Goal: Entertainment & Leisure: Consume media (video, audio)

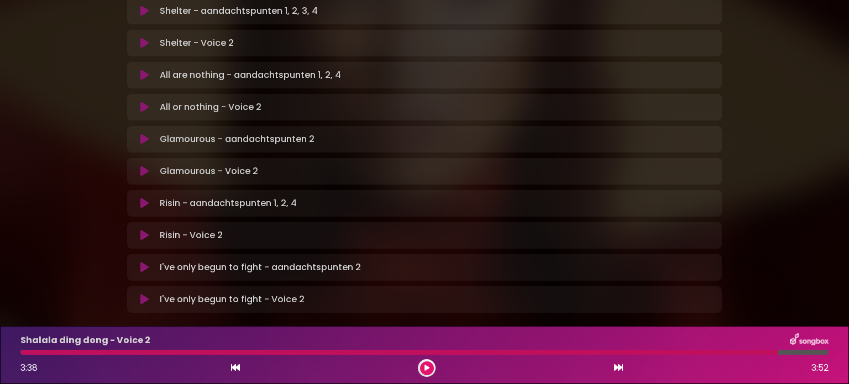
scroll to position [719, 0]
click at [142, 293] on icon at bounding box center [144, 298] width 8 height 11
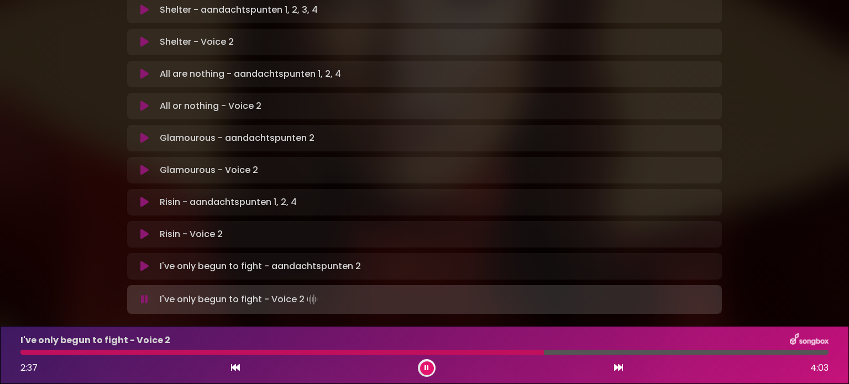
click at [389, 345] on div "I've only begun to fight - Voice 2" at bounding box center [425, 340] width 822 height 14
click at [383, 349] on div "I've only begun to fight - Voice 2 2:38 4:03" at bounding box center [425, 355] width 822 height 44
click at [383, 353] on div at bounding box center [285, 352] width 530 height 5
click at [383, 353] on div at bounding box center [277, 352] width 514 height 5
click at [427, 363] on button at bounding box center [427, 369] width 14 height 14
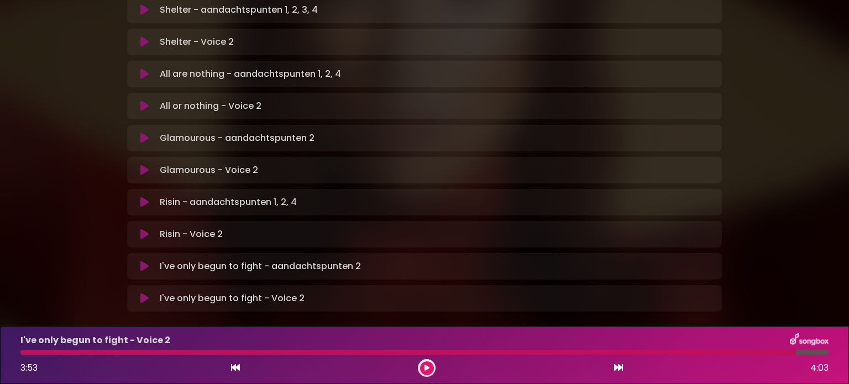
click at [26, 355] on div at bounding box center [408, 352] width 776 height 5
drag, startPoint x: 426, startPoint y: 367, endPoint x: 320, endPoint y: 335, distance: 110.4
click at [382, 347] on div "I've only begun to fight - Voice 2 3:53 4:03" at bounding box center [425, 355] width 822 height 44
click at [424, 367] on button at bounding box center [427, 369] width 14 height 14
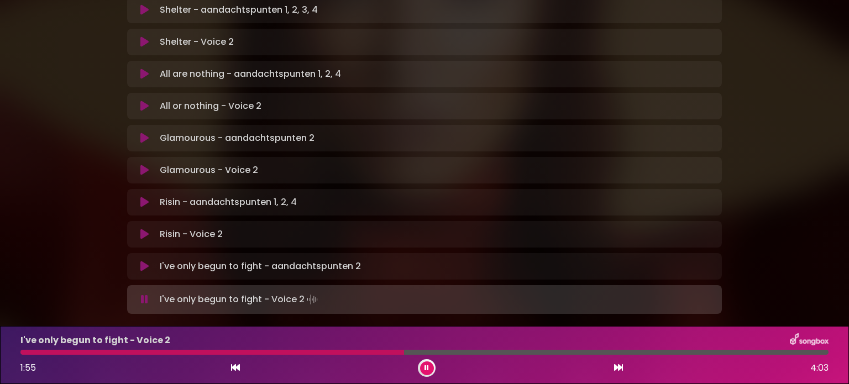
click at [325, 351] on div at bounding box center [212, 352] width 384 height 5
click at [409, 350] on div at bounding box center [278, 352] width 516 height 5
click at [409, 350] on div at bounding box center [271, 352] width 503 height 5
click at [452, 351] on div at bounding box center [274, 352] width 509 height 5
click at [460, 355] on div at bounding box center [273, 352] width 506 height 5
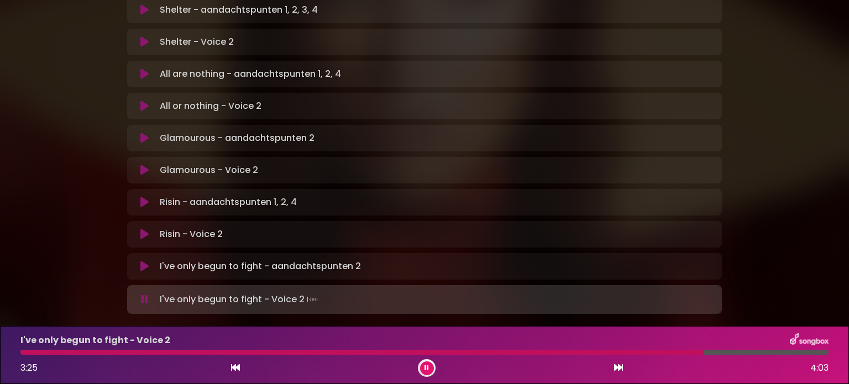
click at [574, 348] on div "I've only begun to fight - Voice 2 3:25 4:03" at bounding box center [425, 355] width 822 height 44
click at [571, 351] on div at bounding box center [364, 352] width 688 height 5
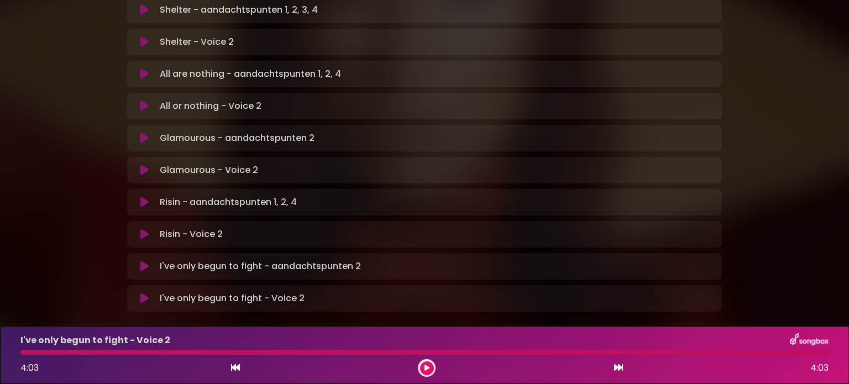
click at [155, 196] on div "Risin - aandachtspunten 1, 2, 4 Loading Track..." at bounding box center [435, 202] width 560 height 13
click at [142, 197] on icon at bounding box center [144, 202] width 8 height 11
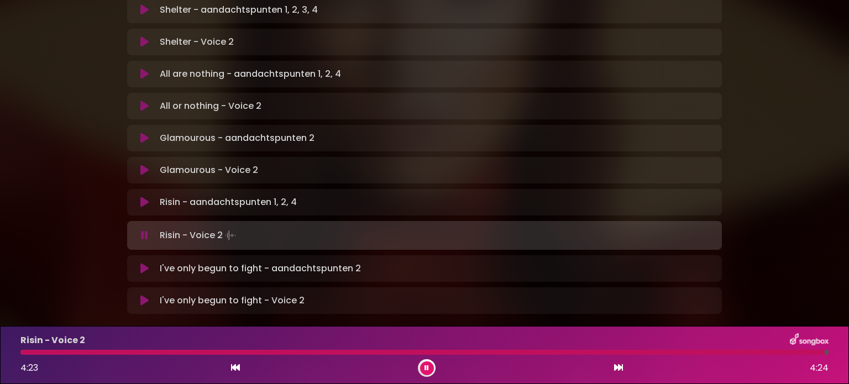
click at [143, 230] on icon at bounding box center [144, 235] width 7 height 11
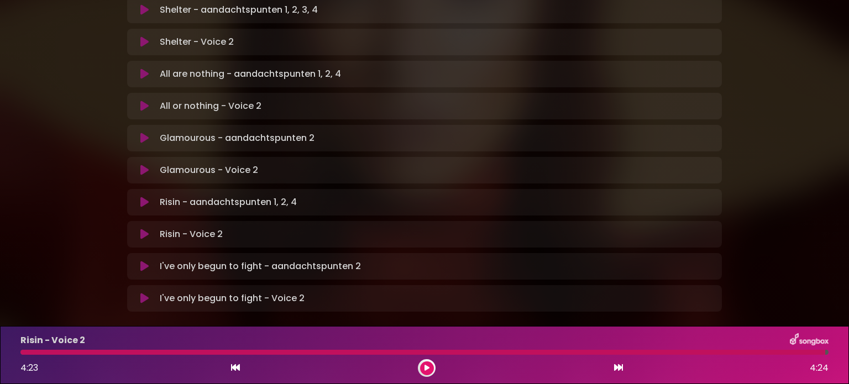
click at [20, 352] on div at bounding box center [422, 352] width 805 height 5
click at [144, 229] on icon at bounding box center [144, 234] width 8 height 11
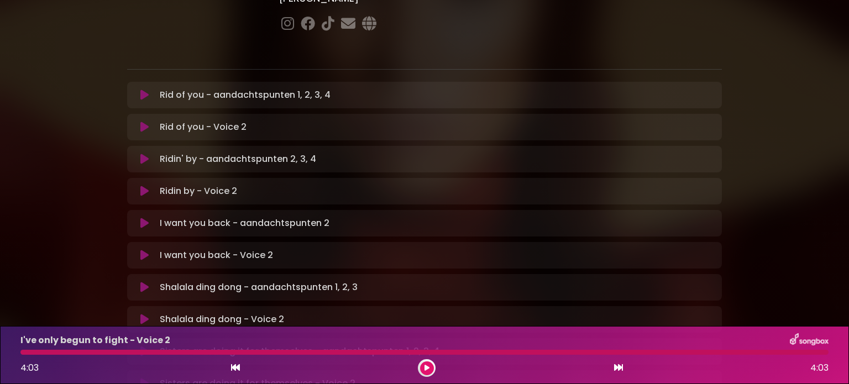
scroll to position [166, 0]
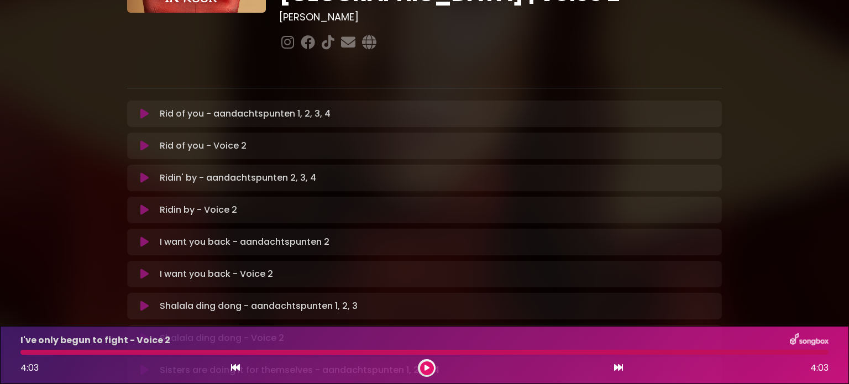
click at [146, 140] on icon at bounding box center [144, 145] width 8 height 11
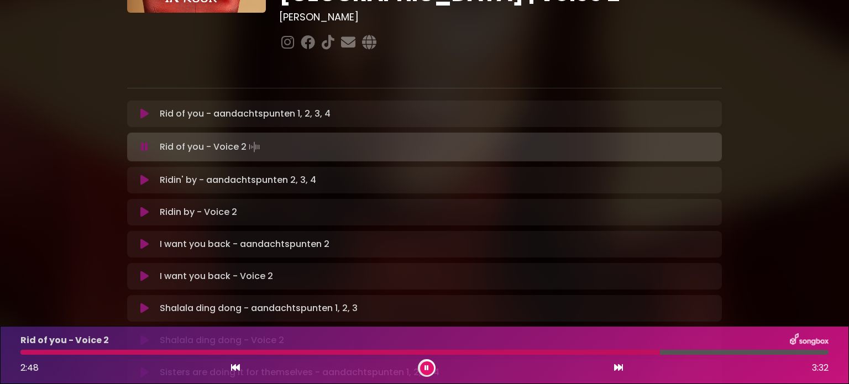
click at [425, 367] on icon at bounding box center [427, 368] width 4 height 7
